Goal: Task Accomplishment & Management: Manage account settings

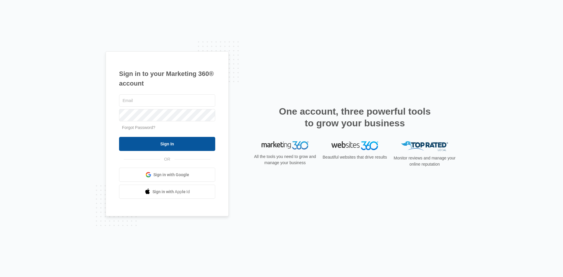
type input "[EMAIL_ADDRESS][DOMAIN_NAME]"
click at [164, 142] on input "Sign In" at bounding box center [167, 144] width 96 height 14
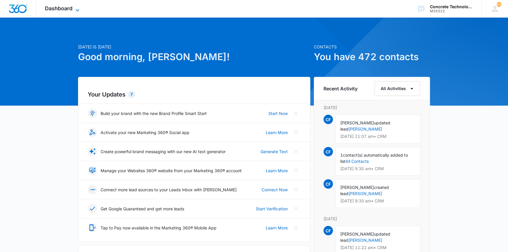
click at [64, 6] on span "Dashboard" at bounding box center [59, 8] width 28 height 6
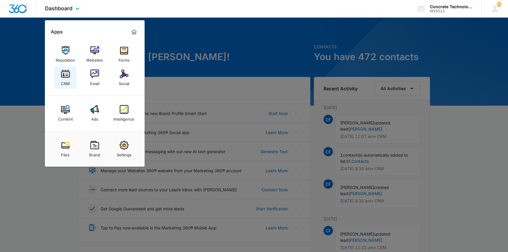
click at [62, 75] on img at bounding box center [65, 74] width 9 height 9
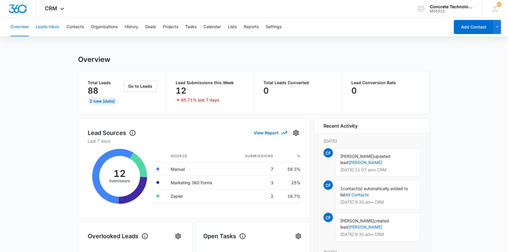
click at [48, 26] on button "Leads Inbox" at bounding box center [48, 27] width 24 height 19
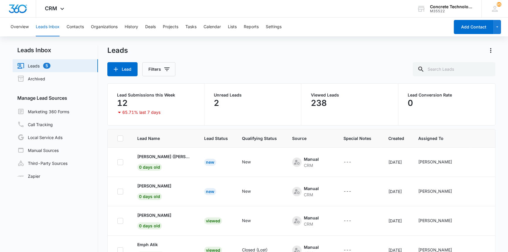
click at [35, 66] on link "Leads 5" at bounding box center [33, 65] width 33 height 7
click at [120, 138] on icon at bounding box center [120, 138] width 5 height 5
click at [117, 138] on input "checkbox" at bounding box center [117, 138] width 0 height 0
checkbox input "true"
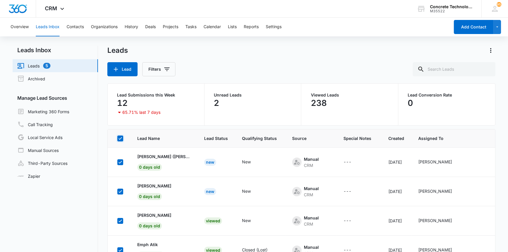
checkbox input "true"
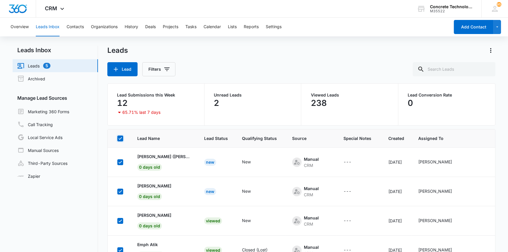
checkbox input "true"
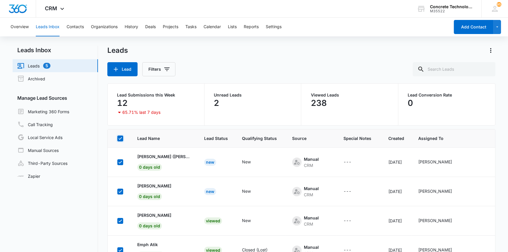
checkbox input "true"
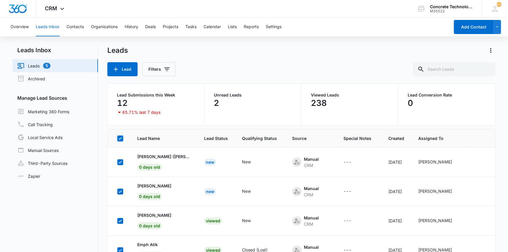
checkbox input "true"
click at [120, 138] on icon at bounding box center [120, 138] width 5 height 5
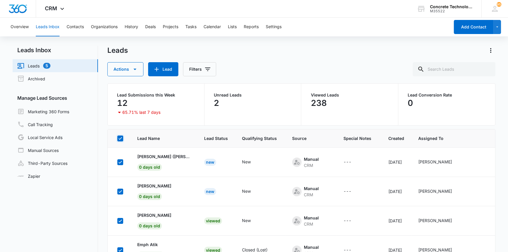
click at [117, 138] on input "checkbox" at bounding box center [117, 138] width 0 height 0
checkbox input "false"
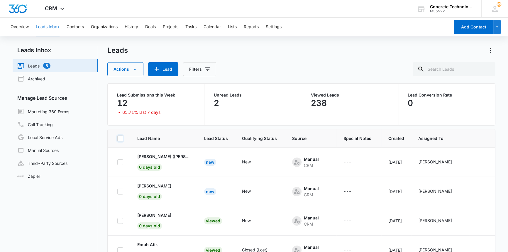
checkbox input "false"
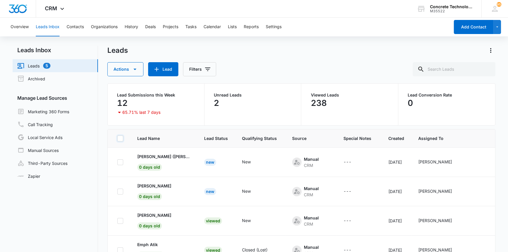
checkbox input "false"
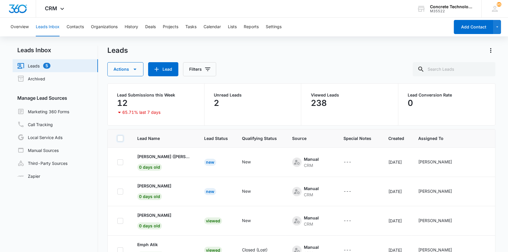
checkbox input "false"
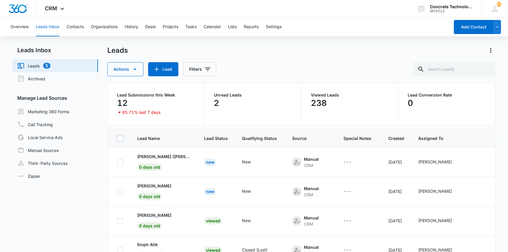
checkbox input "false"
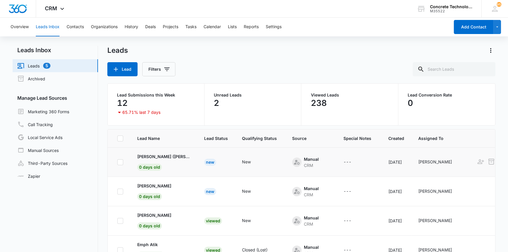
click at [120, 164] on icon at bounding box center [120, 162] width 5 height 5
click at [117, 162] on input "checkbox" at bounding box center [117, 162] width 0 height 0
checkbox input "true"
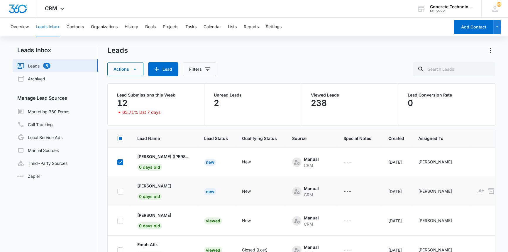
click at [118, 190] on icon at bounding box center [120, 191] width 5 height 5
click at [117, 191] on input "checkbox" at bounding box center [117, 191] width 0 height 0
checkbox input "true"
click at [120, 160] on icon at bounding box center [120, 162] width 5 height 5
click at [117, 162] on input "checkbox" at bounding box center [117, 162] width 0 height 0
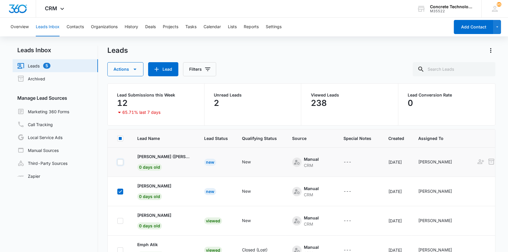
checkbox input "false"
click at [119, 189] on icon at bounding box center [120, 191] width 5 height 5
click at [117, 191] on input "checkbox" at bounding box center [117, 191] width 0 height 0
checkbox input "false"
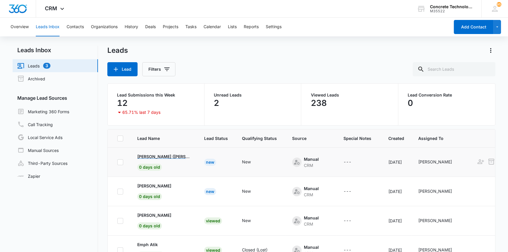
click at [161, 155] on p "[PERSON_NAME] ([PERSON_NAME])" at bounding box center [163, 156] width 53 height 6
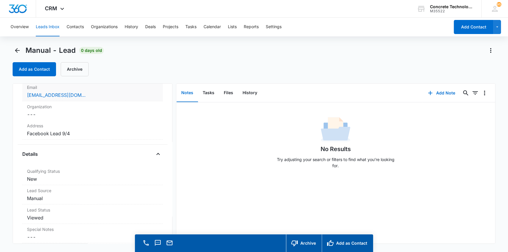
scroll to position [106, 0]
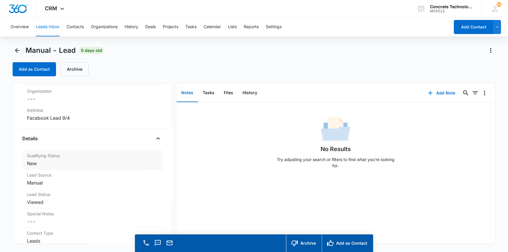
click at [37, 160] on dd "Cancel Save Changes New" at bounding box center [92, 163] width 131 height 7
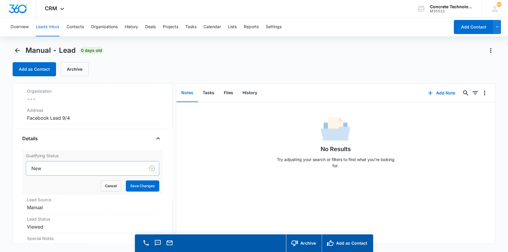
click at [44, 167] on div at bounding box center [84, 168] width 106 height 8
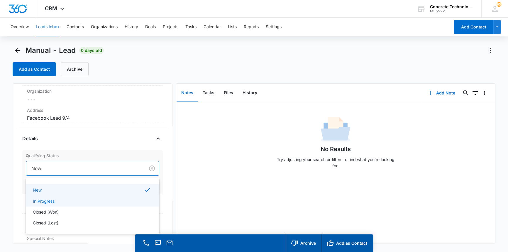
click at [47, 201] on p "In Progress" at bounding box center [44, 201] width 22 height 6
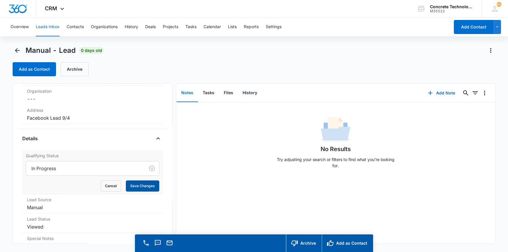
click at [141, 184] on button "Save Changes" at bounding box center [142, 185] width 33 height 11
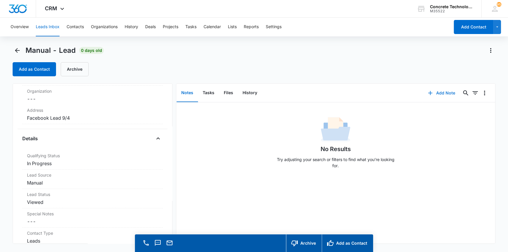
click at [447, 91] on button "Add Note" at bounding box center [441, 93] width 39 height 14
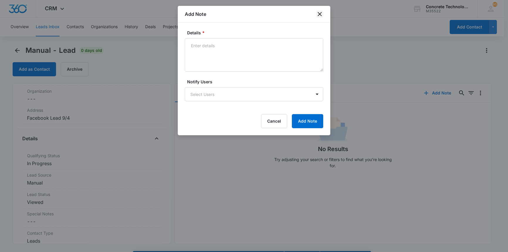
click at [319, 13] on icon "close" at bounding box center [320, 14] width 4 height 4
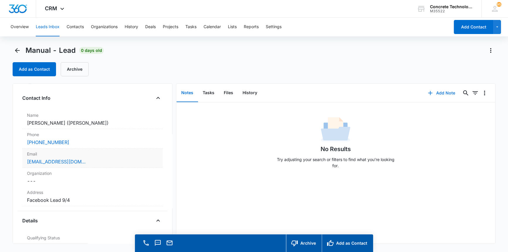
scroll to position [0, 0]
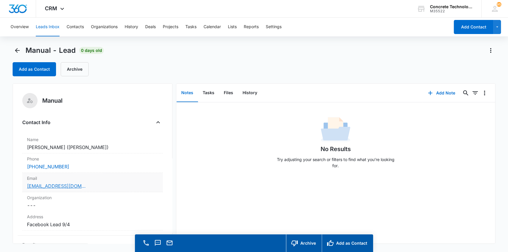
click at [40, 183] on link "[EMAIL_ADDRESS][DOMAIN_NAME]" at bounding box center [56, 185] width 59 height 7
click at [43, 185] on link "[EMAIL_ADDRESS][DOMAIN_NAME]" at bounding box center [56, 185] width 59 height 7
click at [442, 92] on button "Add Note" at bounding box center [441, 93] width 39 height 14
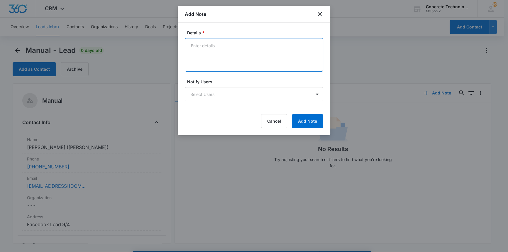
click at [196, 43] on textarea "Details *" at bounding box center [254, 54] width 138 height 33
type textarea "LVM emailed text"
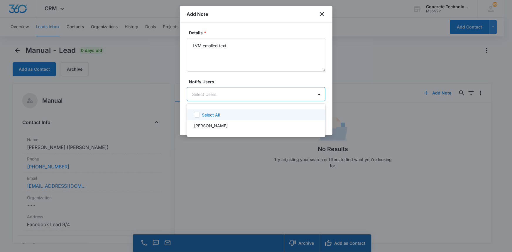
click at [223, 90] on body "CRM Apps Reputation Websites Forms CRM Email Social Content Ads Intelligence Fi…" at bounding box center [256, 126] width 512 height 252
click at [211, 126] on p "[PERSON_NAME]" at bounding box center [211, 126] width 34 height 6
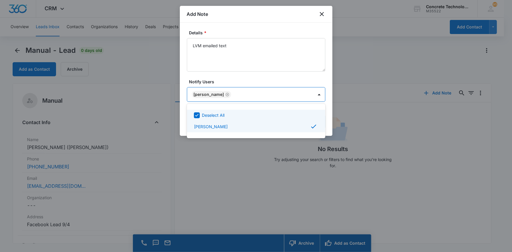
click at [263, 93] on div at bounding box center [256, 126] width 512 height 252
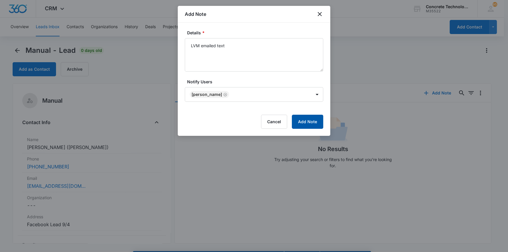
click at [302, 123] on button "Add Note" at bounding box center [307, 122] width 31 height 14
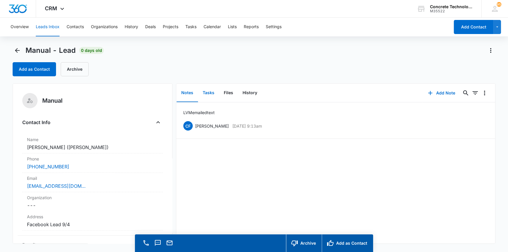
click at [204, 91] on button "Tasks" at bounding box center [208, 93] width 21 height 18
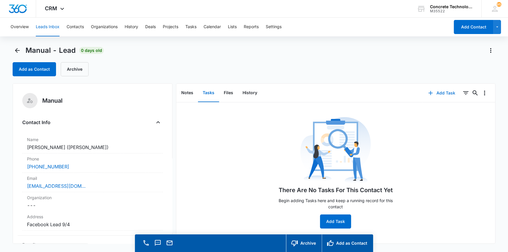
click at [443, 91] on button "Add Task" at bounding box center [441, 93] width 39 height 14
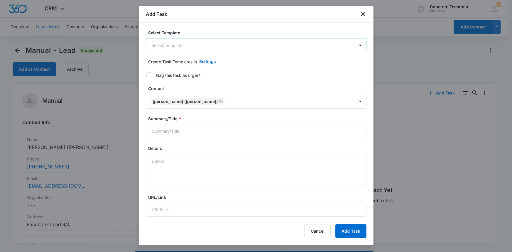
click at [164, 46] on body "CRM Apps Reputation Websites Forms CRM Email Social Content Ads Intelligence Fi…" at bounding box center [256, 134] width 512 height 269
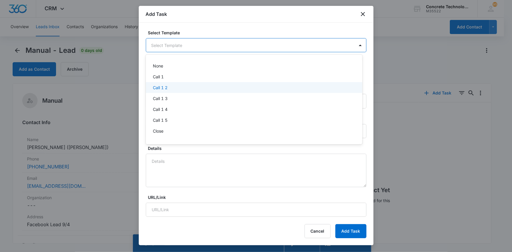
click at [164, 86] on p "Call 1 2" at bounding box center [160, 87] width 15 height 6
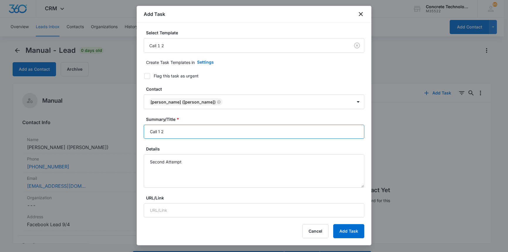
click at [160, 132] on input "Call 1 2" at bounding box center [254, 132] width 221 height 14
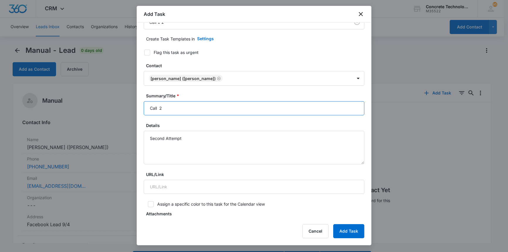
scroll to position [213, 0]
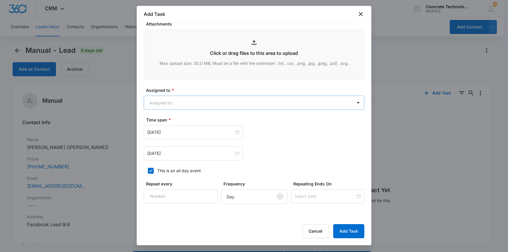
type input "Call 2"
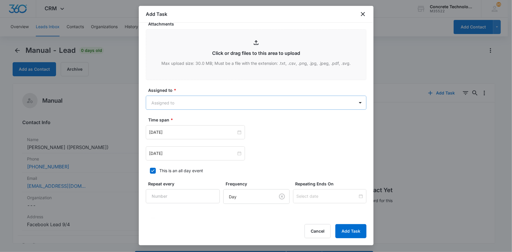
click at [166, 100] on body "CRM Apps Reputation Websites Forms CRM Email Social Content Ads Intelligence Fi…" at bounding box center [256, 134] width 512 height 269
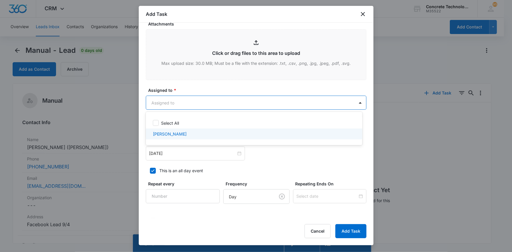
click at [168, 133] on p "[PERSON_NAME]" at bounding box center [170, 134] width 34 height 6
click at [168, 133] on p "[PERSON_NAME]" at bounding box center [170, 135] width 34 height 6
checkbox input "false"
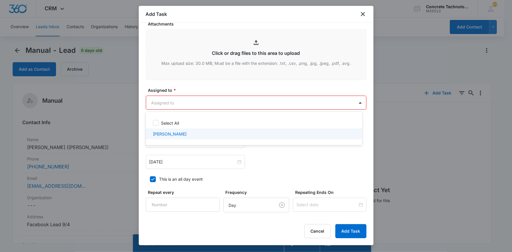
click at [161, 163] on div at bounding box center [256, 126] width 512 height 252
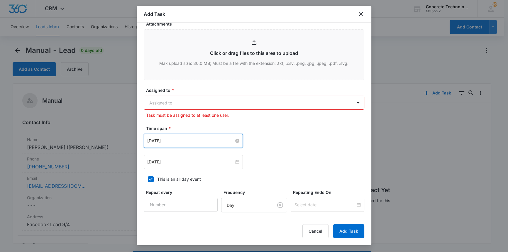
click at [159, 139] on input "[DATE]" at bounding box center [190, 141] width 87 height 6
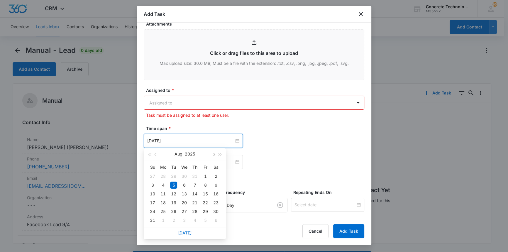
click at [214, 154] on span "button" at bounding box center [213, 154] width 3 height 3
type input "[DATE]"
click at [204, 176] on div "5" at bounding box center [205, 176] width 7 height 7
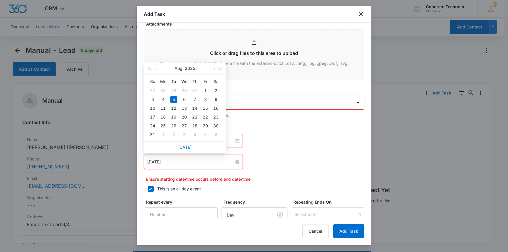
click at [161, 162] on input "[DATE]" at bounding box center [190, 162] width 87 height 6
click at [214, 69] on span "button" at bounding box center [213, 68] width 3 height 3
type input "[DATE]"
click at [206, 90] on div "5" at bounding box center [205, 90] width 7 height 7
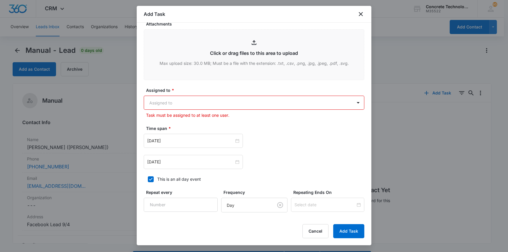
click at [271, 165] on div "[DATE] [DATE] Su Mo Tu We Th Fr Sa 31 1 2 3 4 5 6 7 8 9 10 11 12 13 14 15 16 17…" at bounding box center [254, 162] width 221 height 14
click at [338, 229] on button "Add Task" at bounding box center [348, 231] width 31 height 14
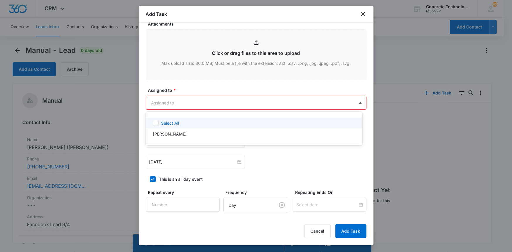
click at [155, 99] on body "CRM Apps Reputation Websites Forms CRM Email Social Content Ads Intelligence Fi…" at bounding box center [256, 126] width 512 height 252
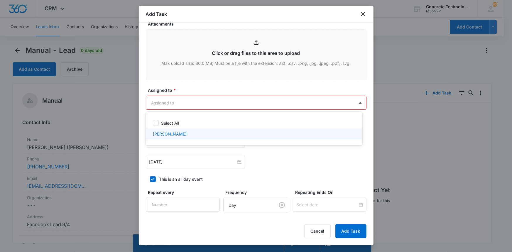
click at [167, 133] on p "[PERSON_NAME]" at bounding box center [170, 134] width 34 height 6
checkbox input "true"
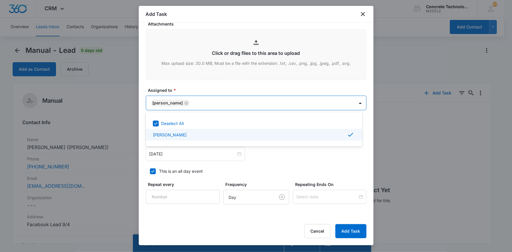
click at [356, 228] on div at bounding box center [256, 126] width 512 height 252
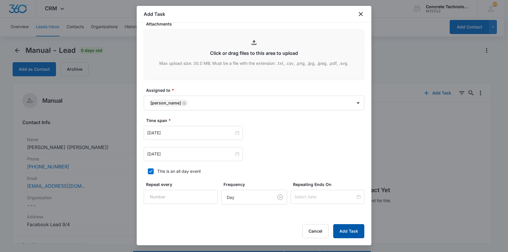
click at [356, 228] on button "Add Task" at bounding box center [348, 231] width 31 height 14
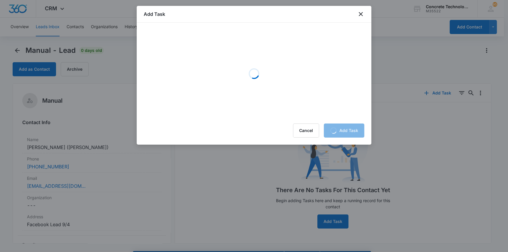
scroll to position [0, 0]
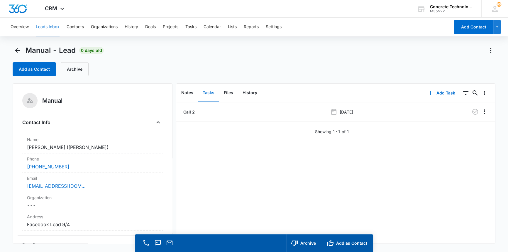
click at [50, 27] on button "Leads Inbox" at bounding box center [48, 27] width 24 height 19
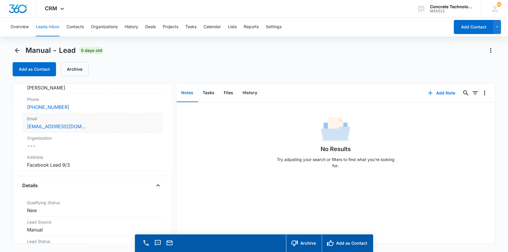
scroll to position [80, 0]
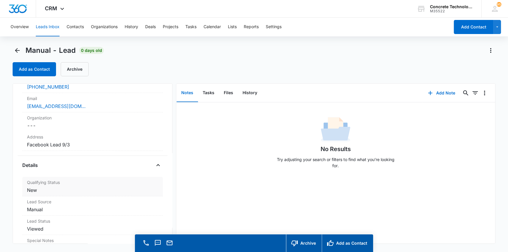
click at [33, 191] on dd "Cancel Save Changes New" at bounding box center [92, 190] width 131 height 7
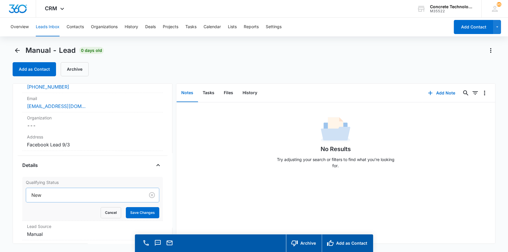
click at [100, 195] on div "New" at bounding box center [92, 195] width 133 height 15
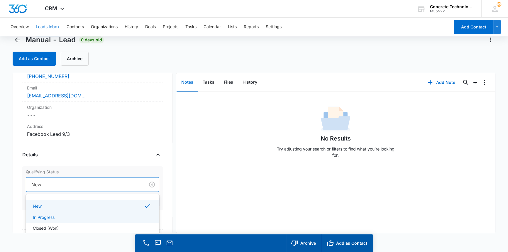
scroll to position [1, 0]
click at [41, 217] on p "In Progress" at bounding box center [44, 216] width 22 height 6
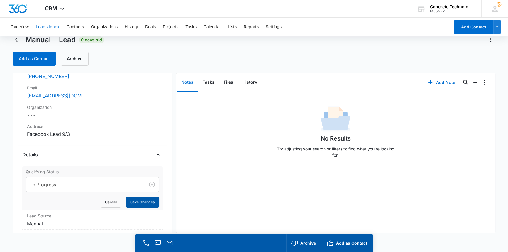
click at [138, 197] on button "Save Changes" at bounding box center [142, 202] width 33 height 11
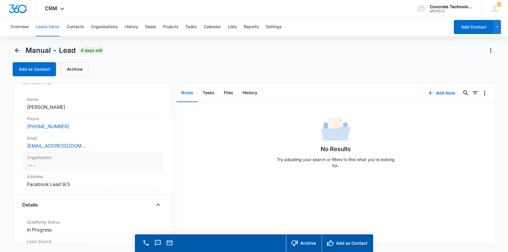
scroll to position [0, 0]
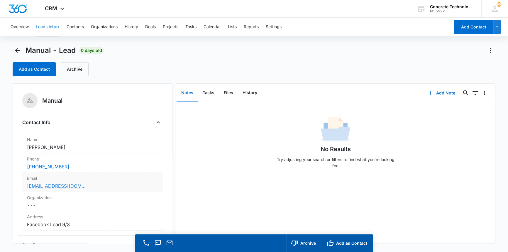
click at [52, 184] on link "[EMAIL_ADDRESS][DOMAIN_NAME]" at bounding box center [56, 185] width 59 height 7
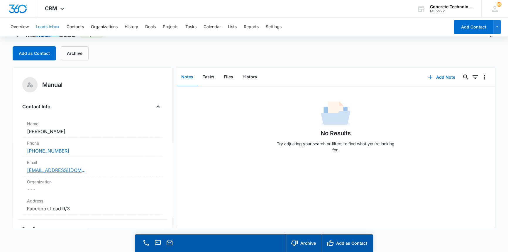
scroll to position [17, 0]
click at [440, 76] on button "Add Note" at bounding box center [441, 76] width 39 height 14
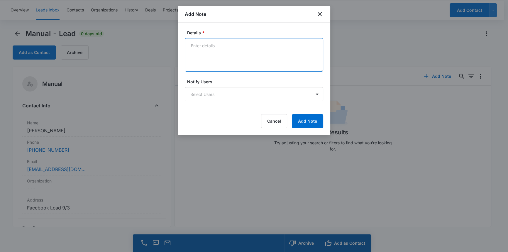
click at [197, 43] on textarea "Details *" at bounding box center [254, 54] width 138 height 33
type textarea "LVM emailed text"
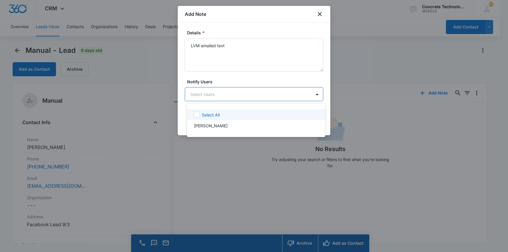
scroll to position [0, 0]
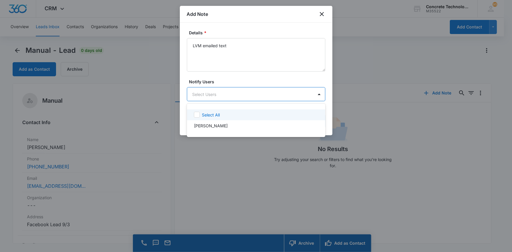
click at [213, 92] on body "CRM Apps Reputation Websites Forms CRM Email Social Content Ads Intelligence Fi…" at bounding box center [256, 126] width 512 height 252
click at [209, 128] on p "[PERSON_NAME]" at bounding box center [211, 126] width 34 height 6
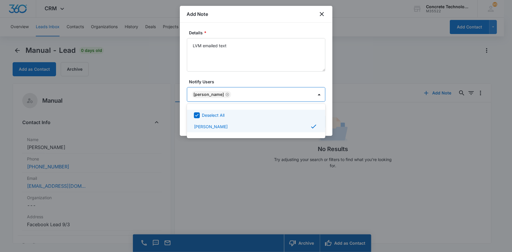
click at [298, 94] on div at bounding box center [256, 126] width 512 height 252
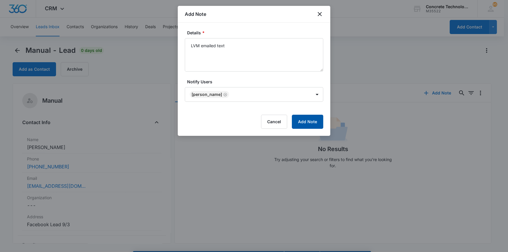
click at [308, 121] on button "Add Note" at bounding box center [307, 122] width 31 height 14
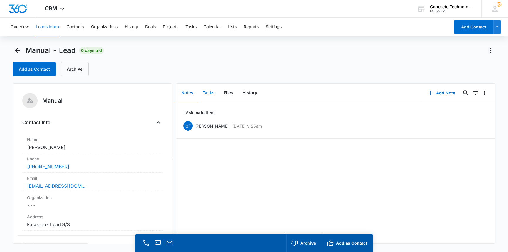
click at [206, 92] on button "Tasks" at bounding box center [208, 93] width 21 height 18
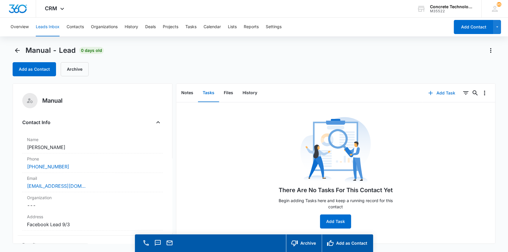
click at [438, 91] on button "Add Task" at bounding box center [441, 93] width 39 height 14
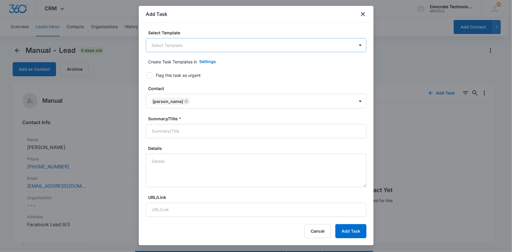
click at [160, 45] on body "CRM Apps Reputation Websites Forms CRM Email Social Content Ads Intelligence Fi…" at bounding box center [256, 134] width 512 height 269
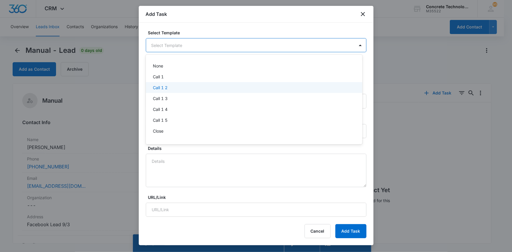
click at [158, 86] on p "Call 1 2" at bounding box center [160, 87] width 15 height 6
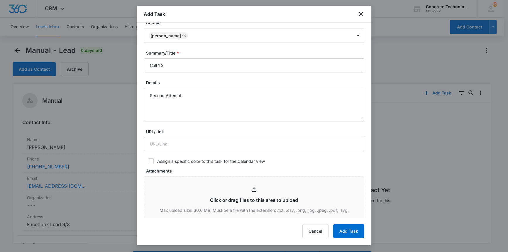
scroll to position [80, 0]
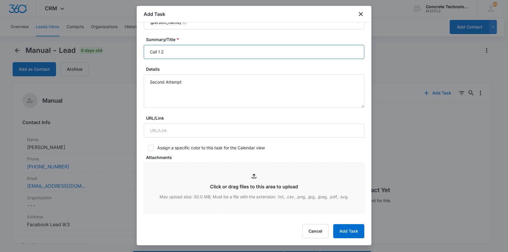
click at [160, 52] on input "Call 1 2" at bounding box center [254, 52] width 221 height 14
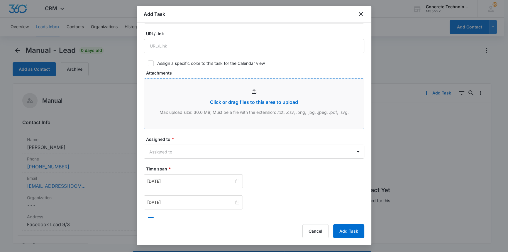
scroll to position [187, 0]
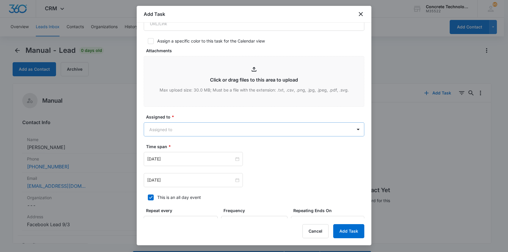
type input "Call 2"
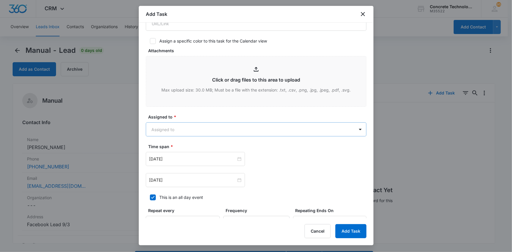
click at [174, 126] on body "CRM Apps Reputation Websites Forms CRM Email Social Content Ads Intelligence Fi…" at bounding box center [256, 134] width 512 height 269
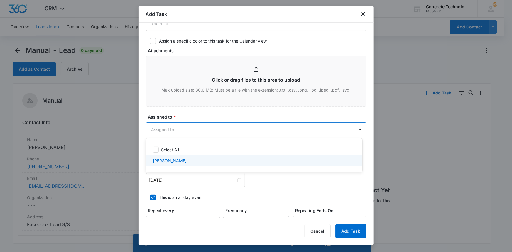
click at [168, 157] on p "[PERSON_NAME]" at bounding box center [170, 160] width 34 height 6
checkbox input "true"
click at [164, 177] on div at bounding box center [256, 126] width 512 height 252
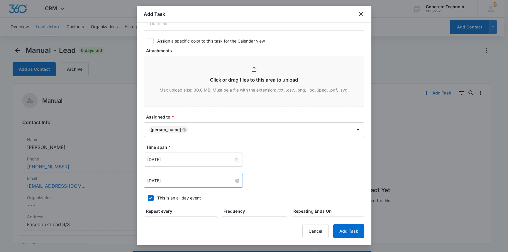
click at [160, 179] on input "[DATE]" at bounding box center [190, 180] width 87 height 6
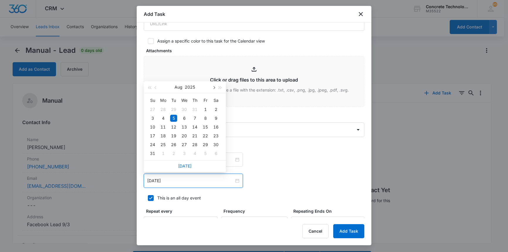
click at [214, 86] on button "button" at bounding box center [213, 87] width 6 height 12
type input "[DATE]"
click at [206, 109] on div "5" at bounding box center [205, 109] width 7 height 7
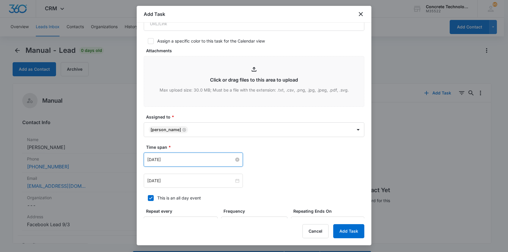
click at [179, 159] on input "[DATE]" at bounding box center [190, 159] width 87 height 6
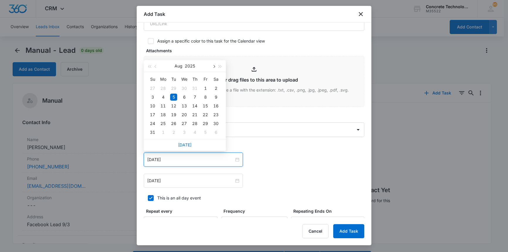
click at [215, 66] on button "button" at bounding box center [213, 66] width 6 height 12
type input "[DATE]"
click at [205, 88] on div "5" at bounding box center [205, 88] width 7 height 7
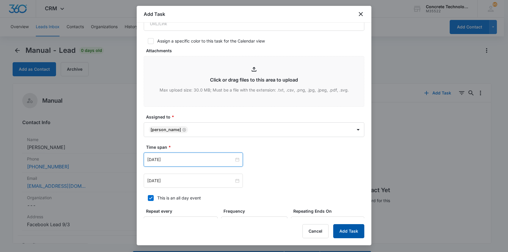
click at [348, 230] on button "Add Task" at bounding box center [348, 231] width 31 height 14
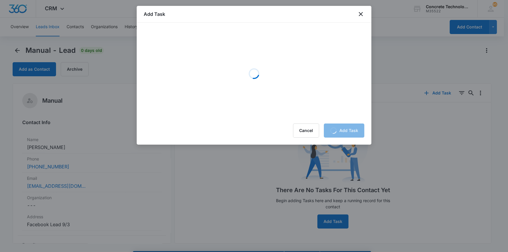
scroll to position [0, 0]
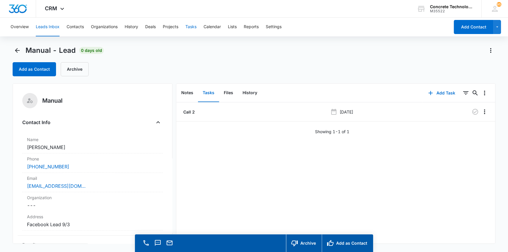
click at [194, 26] on button "Tasks" at bounding box center [190, 27] width 11 height 19
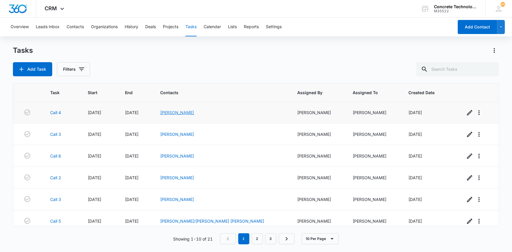
click at [194, 112] on link "[PERSON_NAME]" at bounding box center [177, 112] width 34 height 5
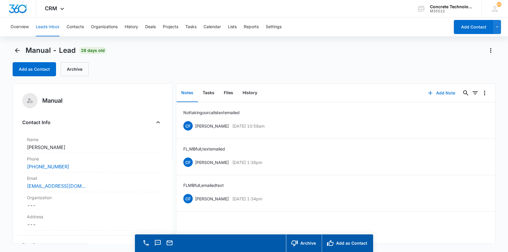
click at [437, 91] on button "Add Note" at bounding box center [441, 93] width 39 height 14
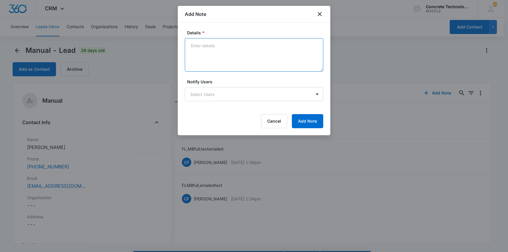
click at [197, 44] on textarea "Details *" at bounding box center [254, 54] width 138 height 33
type textarea "N"
type textarea "Blocked our calls, text emailed"
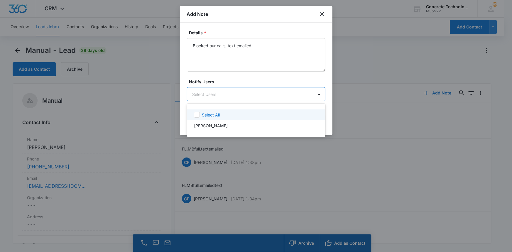
click at [232, 96] on body "CRM Apps Reputation Websites Forms CRM Email Social Content Ads Intelligence Fi…" at bounding box center [256, 126] width 512 height 252
click at [204, 124] on p "[PERSON_NAME]" at bounding box center [211, 126] width 34 height 6
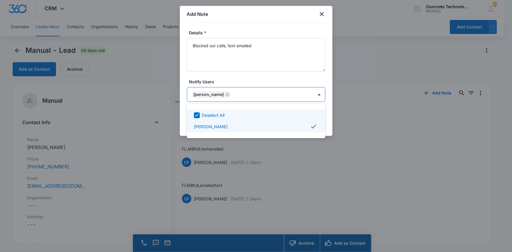
click at [284, 93] on div at bounding box center [256, 126] width 512 height 252
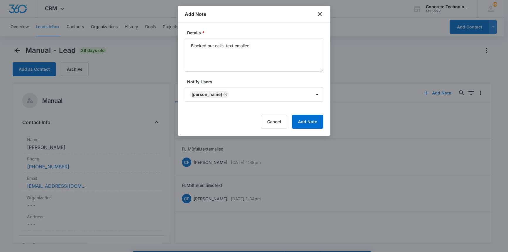
click at [311, 114] on form "Details * Blocked our calls, text emailed Notify Users [PERSON_NAME] Cancel Add…" at bounding box center [254, 79] width 138 height 99
click at [311, 123] on button "Add Note" at bounding box center [307, 122] width 31 height 14
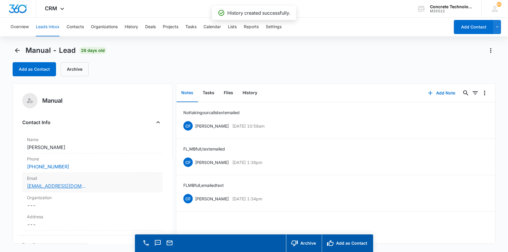
click at [53, 187] on link "[EMAIL_ADDRESS][DOMAIN_NAME]" at bounding box center [56, 185] width 59 height 7
click at [209, 92] on button "Tasks" at bounding box center [208, 93] width 21 height 18
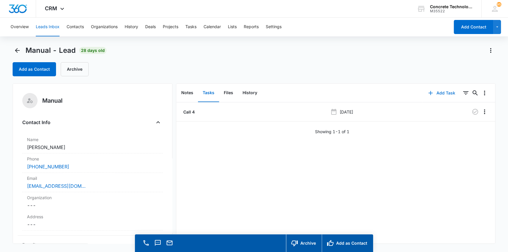
click at [443, 92] on button "Add Task" at bounding box center [441, 93] width 39 height 14
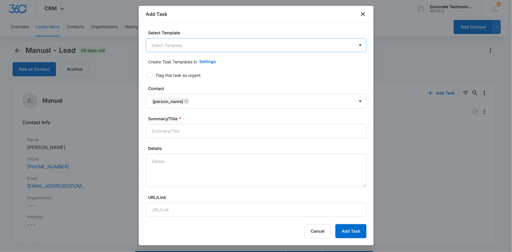
click at [177, 44] on body "CRM Apps Reputation Websites Forms CRM Email Social Content Ads Intelligence Fi…" at bounding box center [256, 134] width 512 height 269
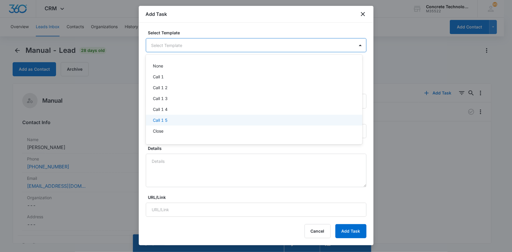
click at [161, 120] on p "Call 1 5" at bounding box center [160, 120] width 15 height 6
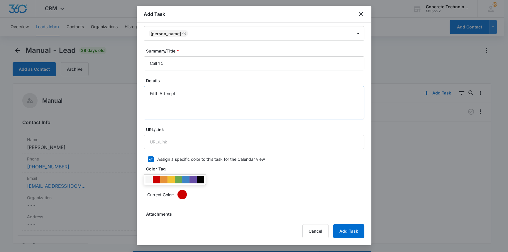
scroll to position [80, 0]
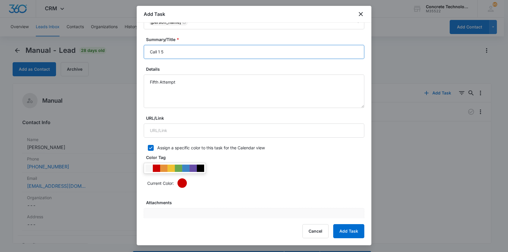
click at [160, 52] on input "Call 1 5" at bounding box center [254, 52] width 221 height 14
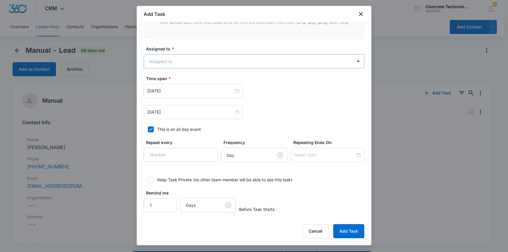
scroll to position [300, 0]
type input "Call 5"
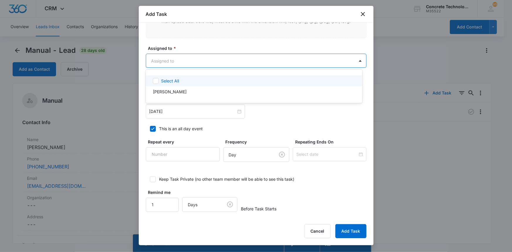
click at [179, 57] on body "CRM Apps Reputation Websites Forms CRM Email Social Content Ads Intelligence Fi…" at bounding box center [256, 126] width 512 height 252
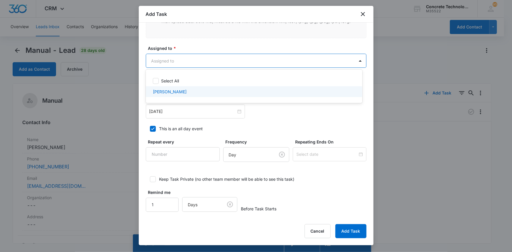
click at [169, 91] on p "[PERSON_NAME]" at bounding box center [170, 92] width 34 height 6
checkbox input "true"
click at [170, 109] on div at bounding box center [256, 126] width 512 height 252
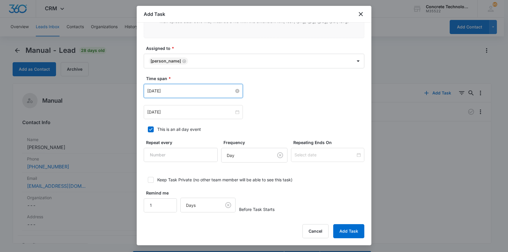
click at [188, 88] on input "[DATE]" at bounding box center [190, 91] width 87 height 6
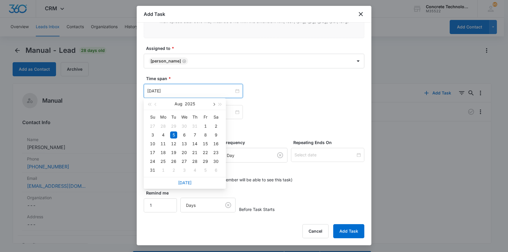
click at [211, 104] on button "button" at bounding box center [213, 104] width 6 height 12
type input "[DATE]"
click at [204, 125] on div "5" at bounding box center [205, 126] width 7 height 7
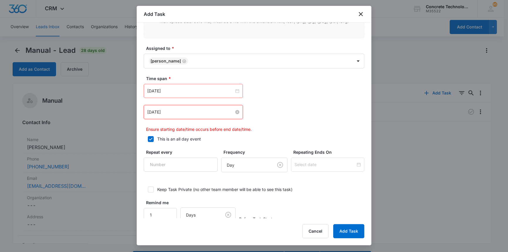
click at [205, 112] on input "[DATE]" at bounding box center [190, 112] width 87 height 6
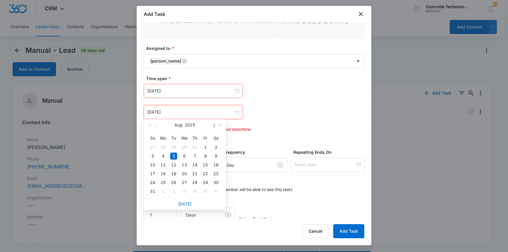
click at [213, 125] on span "button" at bounding box center [213, 125] width 3 height 3
type input "[DATE]"
click at [204, 146] on div "5" at bounding box center [205, 147] width 7 height 7
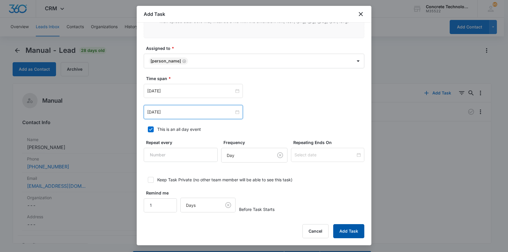
click at [348, 228] on button "Add Task" at bounding box center [348, 231] width 31 height 14
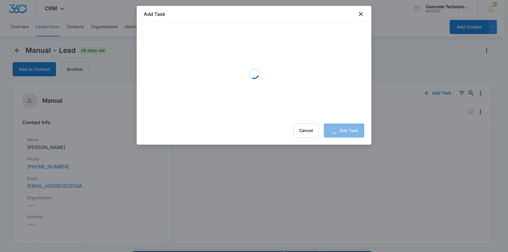
scroll to position [0, 0]
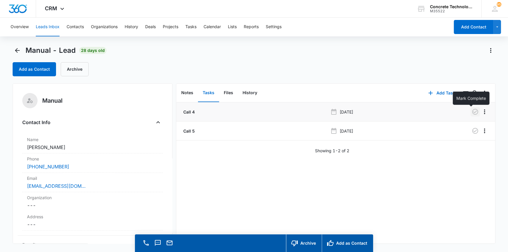
click at [472, 112] on icon "button" at bounding box center [475, 111] width 7 height 7
click at [192, 26] on button "Tasks" at bounding box center [190, 27] width 11 height 19
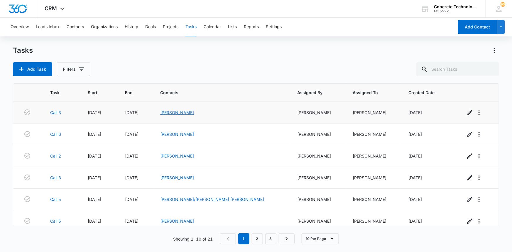
click at [194, 111] on link "[PERSON_NAME]" at bounding box center [177, 112] width 34 height 5
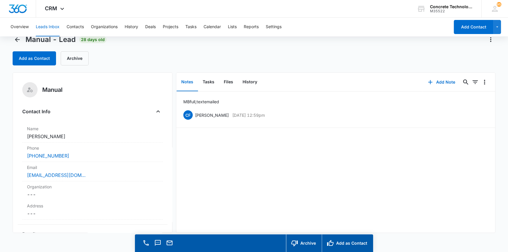
scroll to position [17, 0]
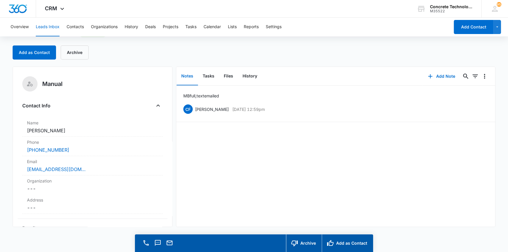
click at [221, 184] on div "MB full, text emailed CF [PERSON_NAME] [DATE] 12:59pm Delete Edit" at bounding box center [335, 156] width 319 height 141
click at [59, 169] on link "[EMAIL_ADDRESS][DOMAIN_NAME]" at bounding box center [56, 169] width 59 height 7
click at [437, 74] on button "Add Note" at bounding box center [441, 76] width 39 height 14
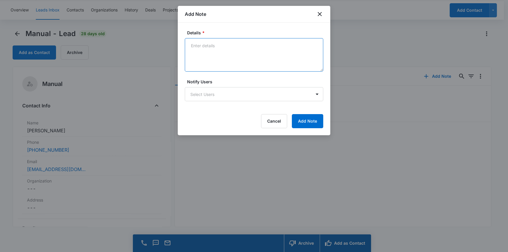
click at [196, 46] on textarea "Details *" at bounding box center [254, 54] width 138 height 33
type textarea "LVM emailed not responding"
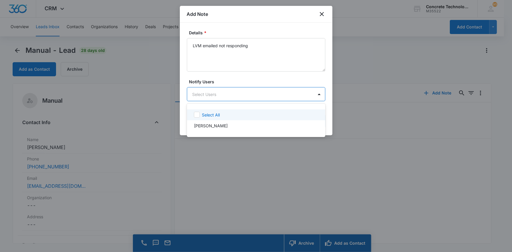
click at [212, 93] on body "CRM Apps Reputation Websites Forms CRM Email Social Content Ads Intelligence Fi…" at bounding box center [256, 126] width 512 height 252
click at [213, 123] on p "[PERSON_NAME]" at bounding box center [211, 126] width 34 height 6
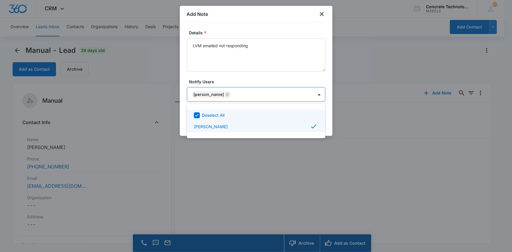
click at [308, 94] on div at bounding box center [256, 126] width 512 height 252
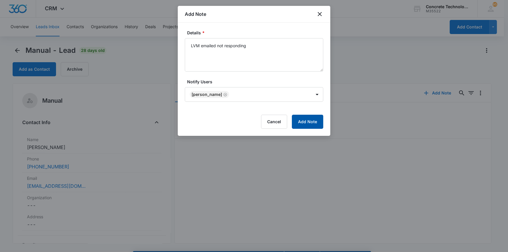
click at [308, 123] on button "Add Note" at bounding box center [307, 122] width 31 height 14
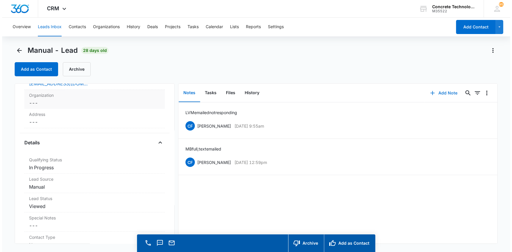
scroll to position [106, 0]
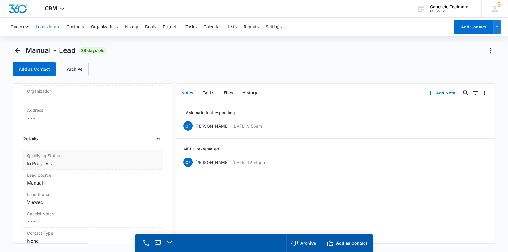
click at [38, 165] on dd "Cancel Save Changes In Progress" at bounding box center [92, 163] width 131 height 7
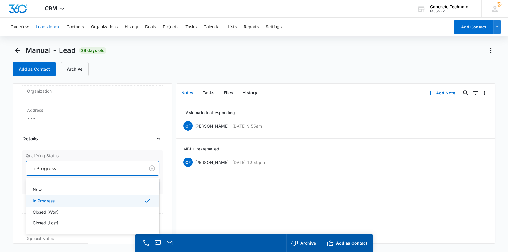
click at [42, 169] on div at bounding box center [84, 168] width 106 height 8
click at [41, 223] on p "Closed (Lost)" at bounding box center [46, 223] width 26 height 6
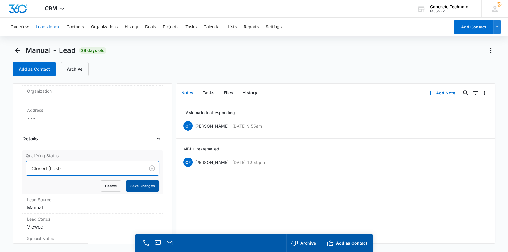
click at [138, 185] on button "Save Changes" at bounding box center [142, 185] width 33 height 11
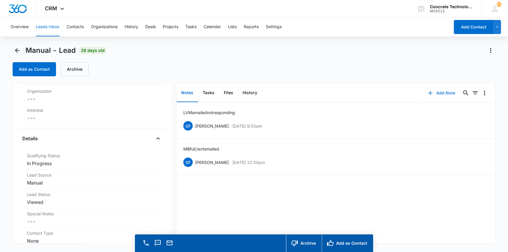
click at [438, 91] on button "Add Note" at bounding box center [441, 93] width 39 height 14
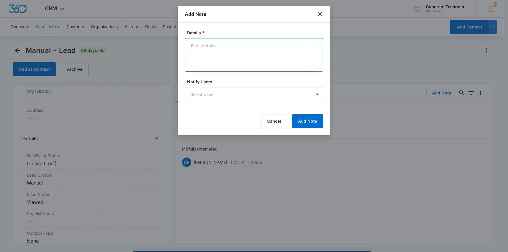
click at [196, 45] on textarea "Details *" at bounding box center [254, 54] width 138 height 33
type textarea "I have reached out 8 times over 3 months"
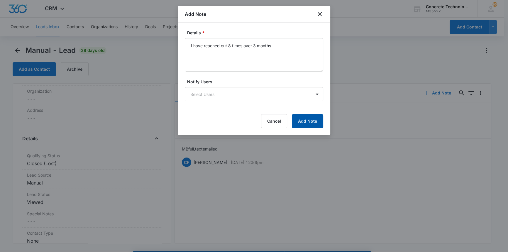
click at [310, 118] on button "Add Note" at bounding box center [307, 121] width 31 height 14
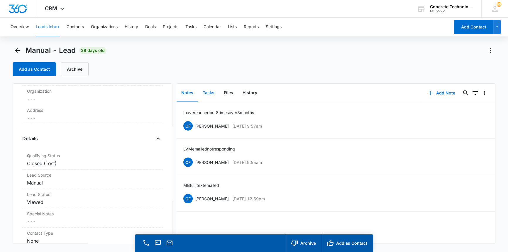
click at [210, 91] on button "Tasks" at bounding box center [208, 93] width 21 height 18
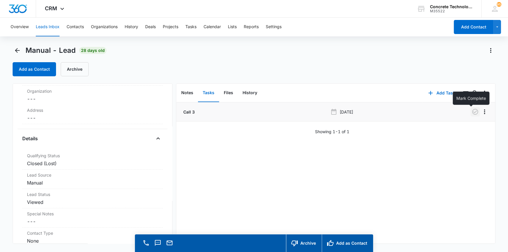
click at [472, 111] on icon "button" at bounding box center [475, 111] width 7 height 7
click at [191, 26] on button "Tasks" at bounding box center [190, 27] width 11 height 19
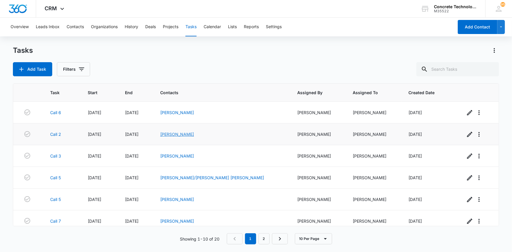
click at [194, 136] on link "[PERSON_NAME]" at bounding box center [177, 134] width 34 height 5
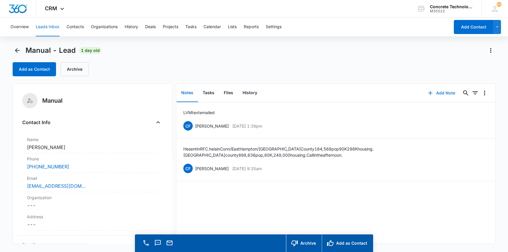
click at [437, 92] on button "Add Note" at bounding box center [441, 93] width 39 height 14
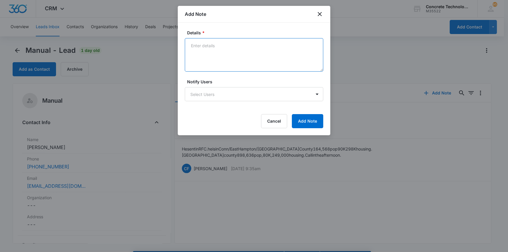
click at [194, 46] on textarea "Details *" at bounding box center [254, 54] width 138 height 33
type textarea "He said not interested"
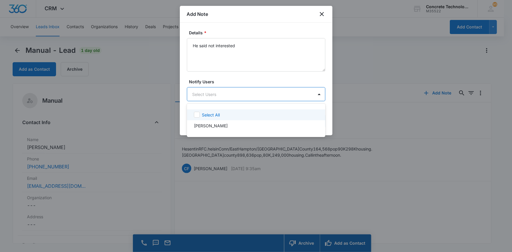
click at [232, 91] on body "CRM Apps Reputation Websites Forms CRM Email Social Content Ads Intelligence Fi…" at bounding box center [256, 126] width 512 height 252
click at [226, 123] on div "[PERSON_NAME]" at bounding box center [255, 126] width 123 height 6
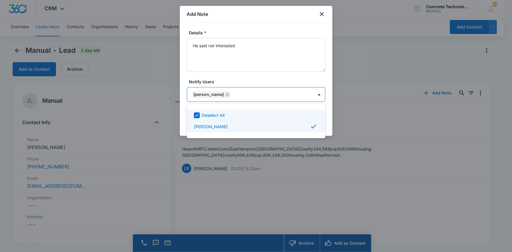
click at [290, 95] on div at bounding box center [256, 126] width 512 height 252
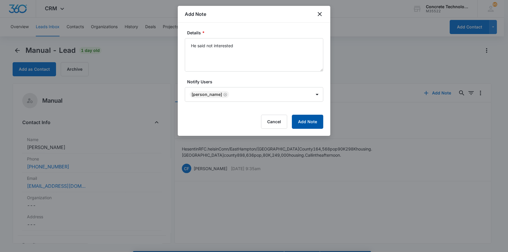
click at [310, 122] on button "Add Note" at bounding box center [307, 122] width 31 height 14
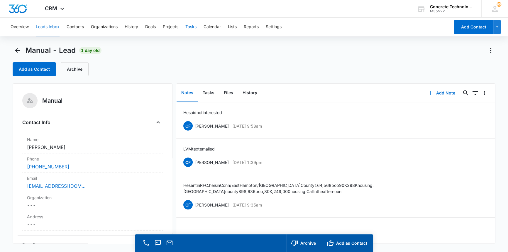
click at [192, 27] on button "Tasks" at bounding box center [190, 27] width 11 height 19
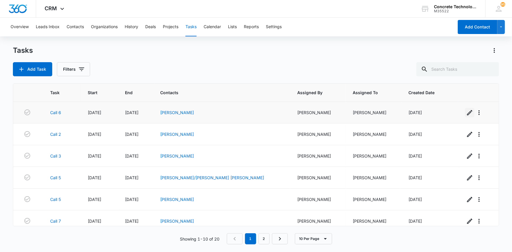
click at [467, 112] on icon "button" at bounding box center [469, 112] width 5 height 5
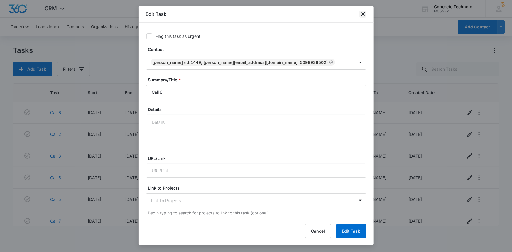
click at [364, 14] on icon "close" at bounding box center [362, 14] width 7 height 7
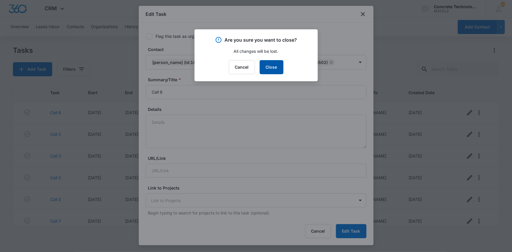
click at [274, 66] on button "Close" at bounding box center [272, 67] width 24 height 14
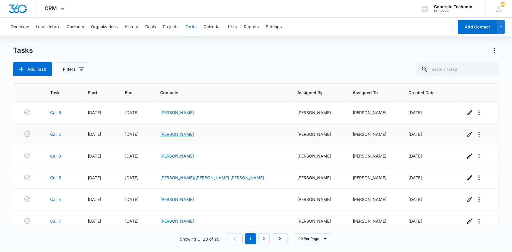
click at [194, 134] on link "[PERSON_NAME]" at bounding box center [177, 134] width 34 height 5
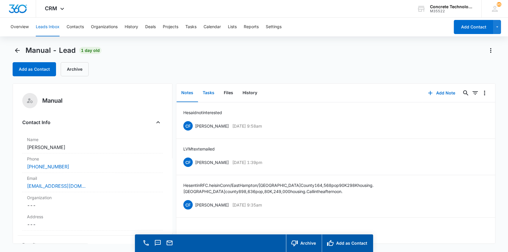
click at [208, 92] on button "Tasks" at bounding box center [208, 93] width 21 height 18
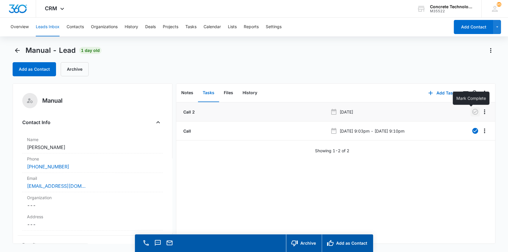
click at [472, 111] on icon "button" at bounding box center [475, 111] width 7 height 7
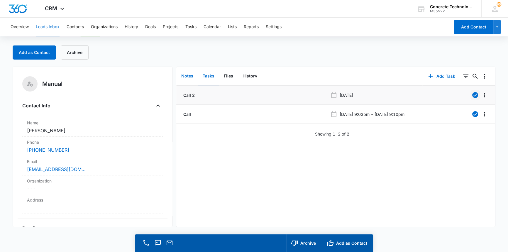
click at [184, 76] on button "Notes" at bounding box center [187, 76] width 21 height 18
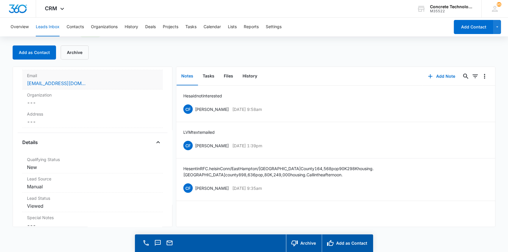
scroll to position [106, 0]
click at [36, 148] on dd "Cancel Save Changes New" at bounding box center [92, 146] width 131 height 7
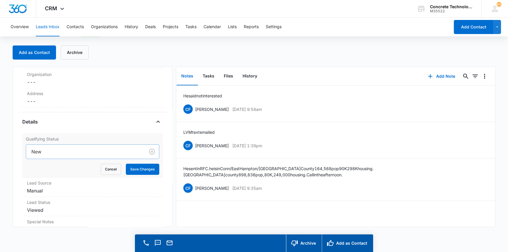
click at [38, 151] on div at bounding box center [84, 152] width 106 height 8
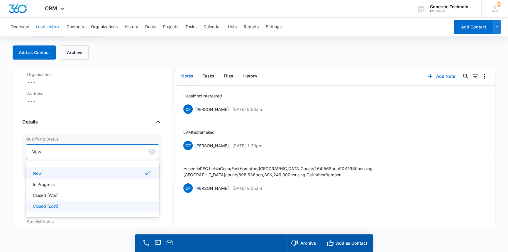
click at [42, 206] on p "Closed (Lost)" at bounding box center [46, 206] width 26 height 6
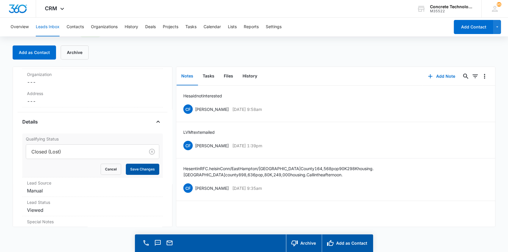
click at [140, 169] on button "Save Changes" at bounding box center [142, 169] width 33 height 11
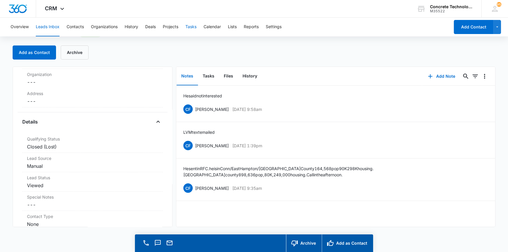
click at [190, 25] on button "Tasks" at bounding box center [190, 27] width 11 height 19
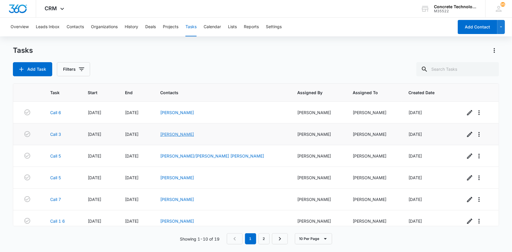
click at [194, 133] on link "[PERSON_NAME]" at bounding box center [177, 134] width 34 height 5
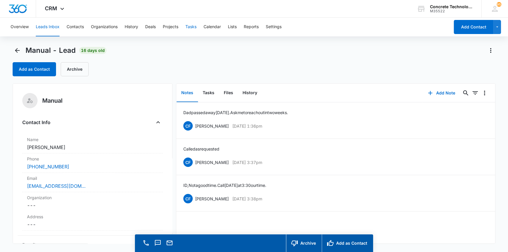
click at [194, 26] on button "Tasks" at bounding box center [190, 27] width 11 height 19
